Goal: Task Accomplishment & Management: Use online tool/utility

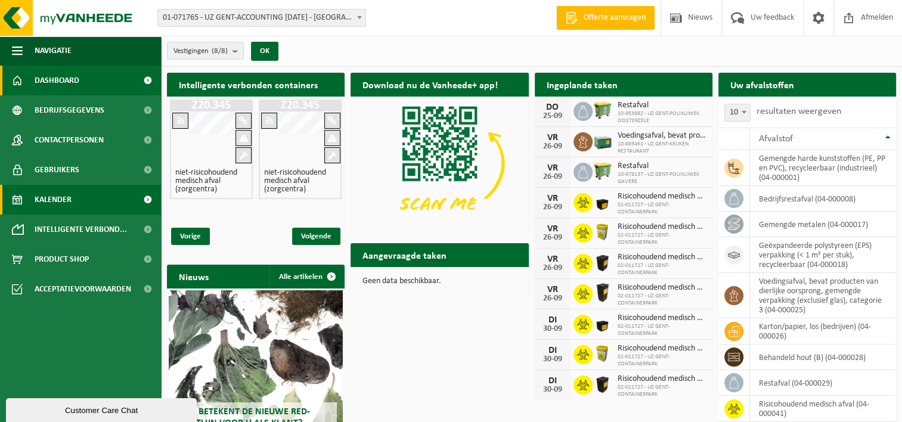
click at [70, 203] on span "Kalender" at bounding box center [53, 200] width 37 height 30
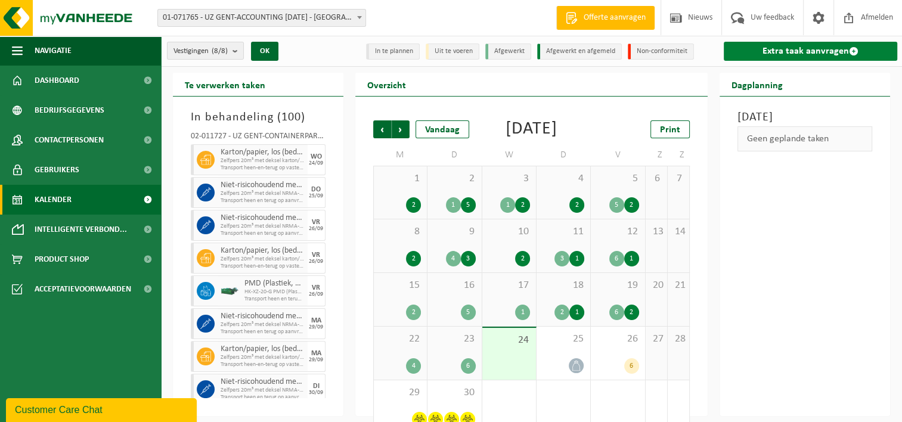
click at [766, 50] on link "Extra taak aanvragen" at bounding box center [811, 51] width 174 height 19
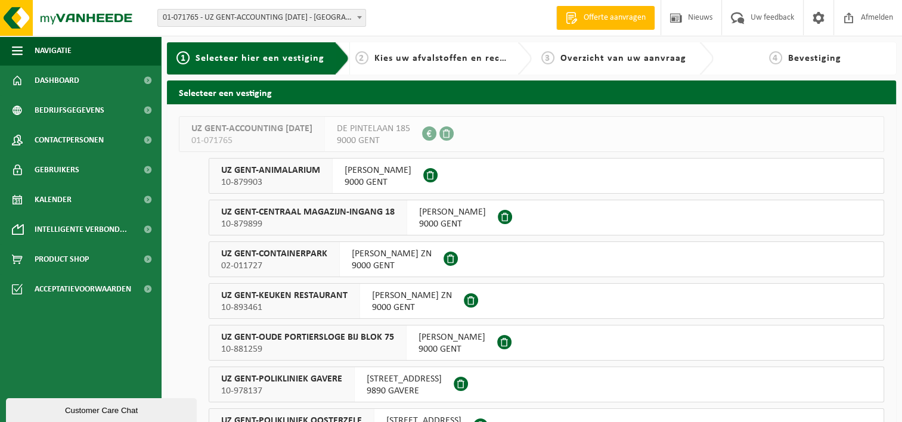
click at [280, 262] on span "02-011727" at bounding box center [274, 266] width 106 height 12
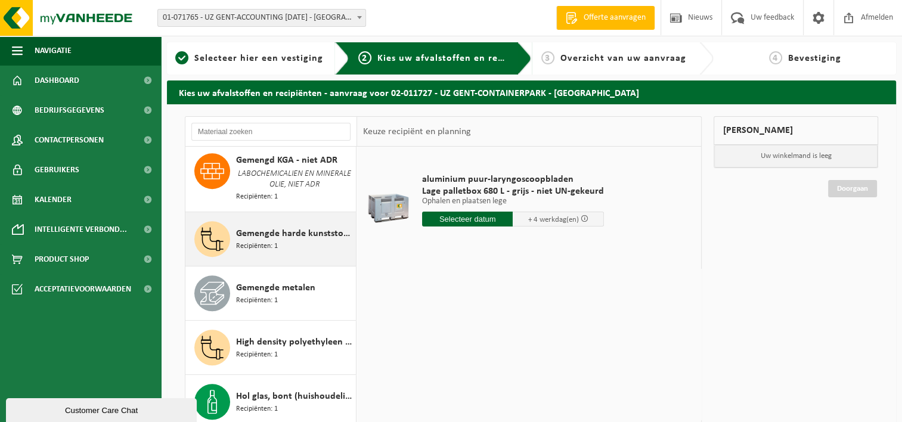
scroll to position [596, 0]
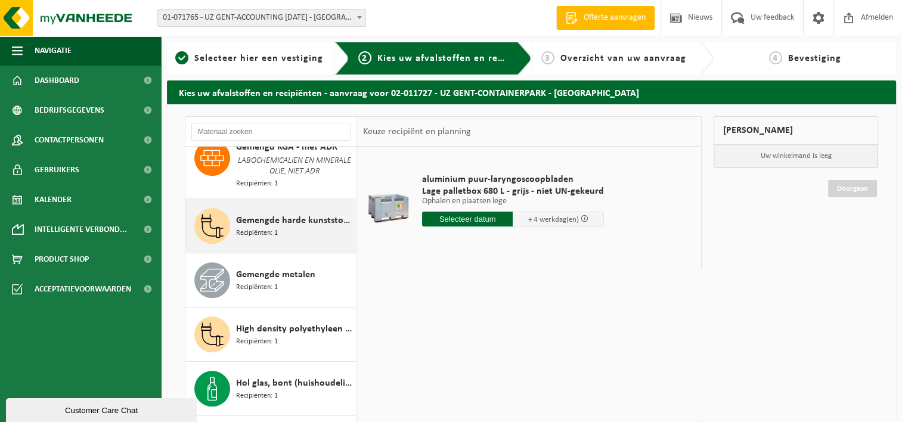
click at [282, 268] on span "Gemengde metalen" at bounding box center [275, 275] width 79 height 14
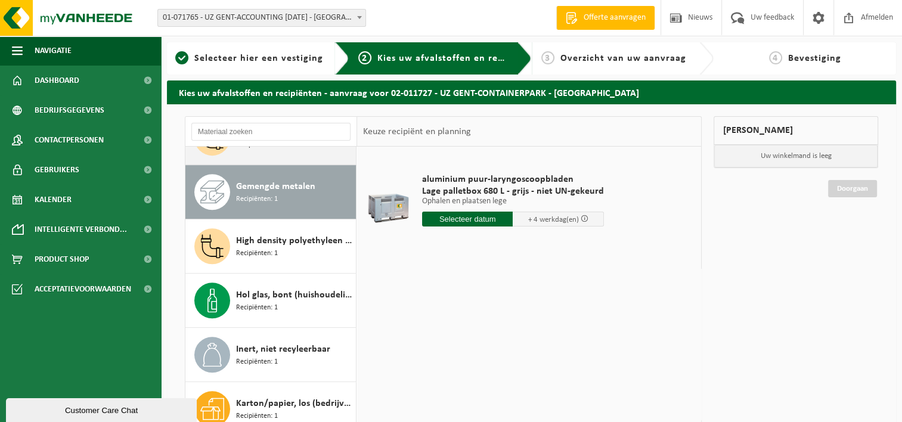
scroll to position [697, 0]
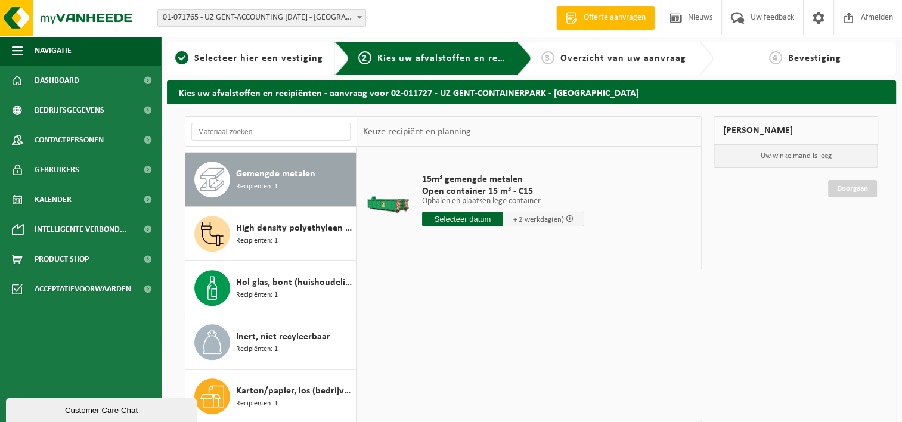
click at [454, 222] on input "text" at bounding box center [462, 219] width 81 height 15
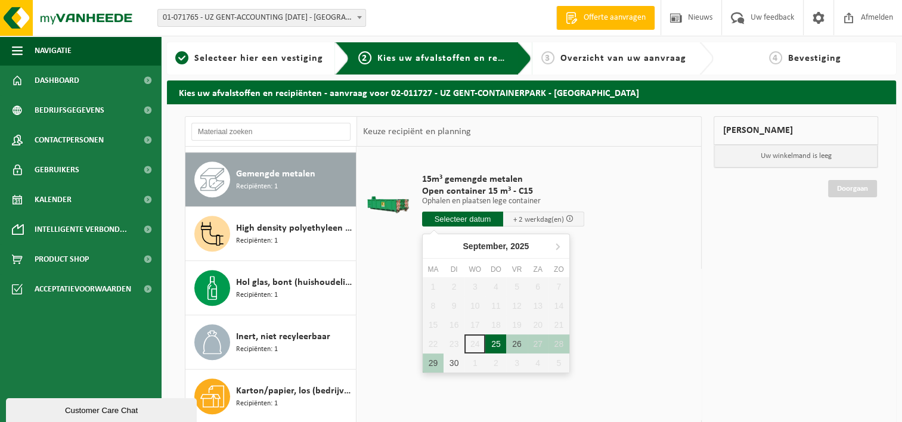
click at [492, 339] on div "25" at bounding box center [496, 344] width 21 height 19
type input "Van 2025-09-25"
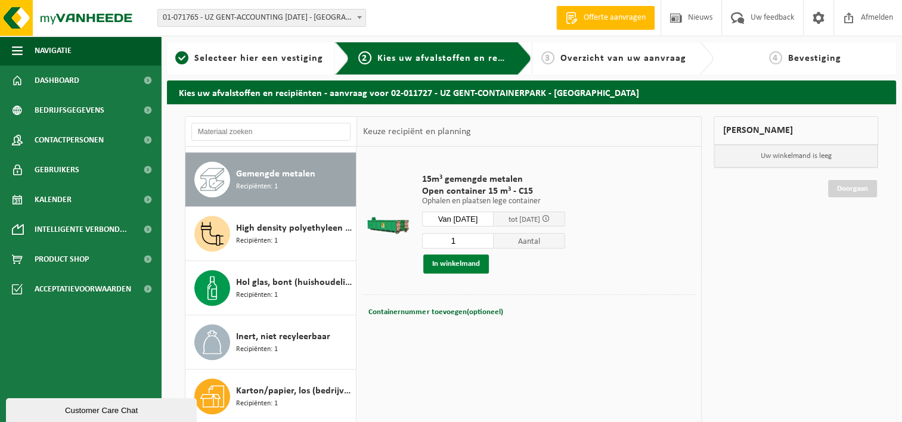
click at [458, 264] on button "In winkelmand" at bounding box center [456, 264] width 66 height 19
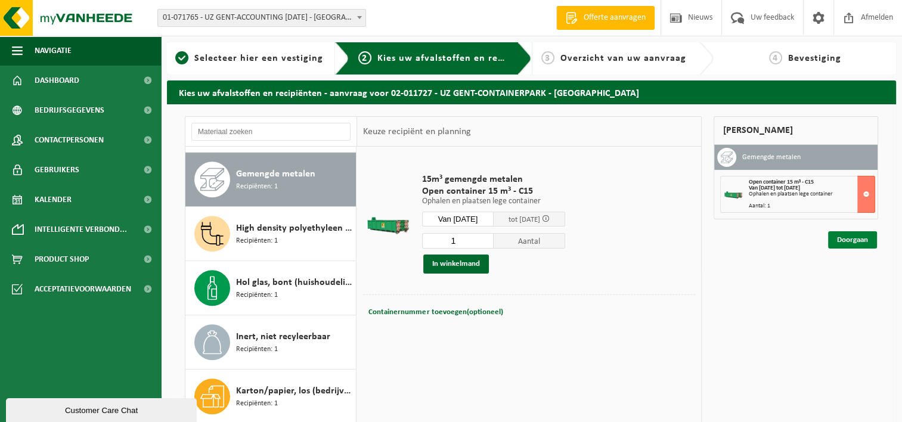
click at [854, 241] on link "Doorgaan" at bounding box center [852, 239] width 49 height 17
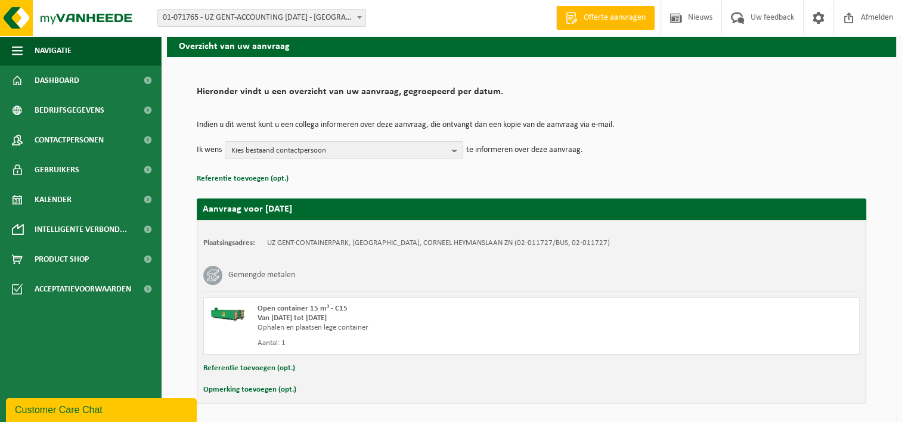
scroll to position [88, 0]
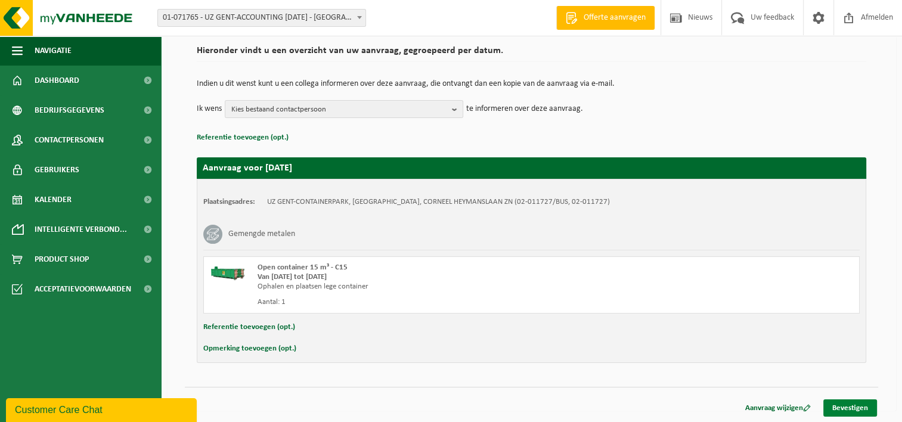
click at [851, 410] on link "Bevestigen" at bounding box center [851, 408] width 54 height 17
